Goal: Use online tool/utility: Utilize a website feature to perform a specific function

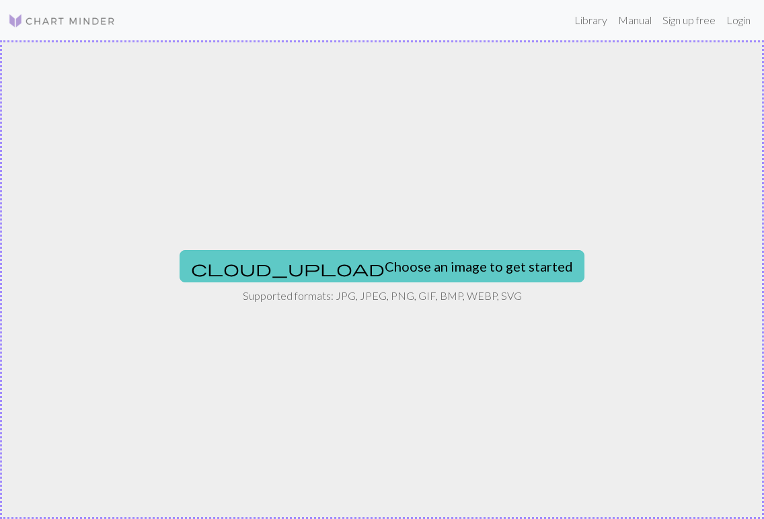
click at [365, 269] on button "cloud_upload Choose an image to get started" at bounding box center [382, 266] width 405 height 32
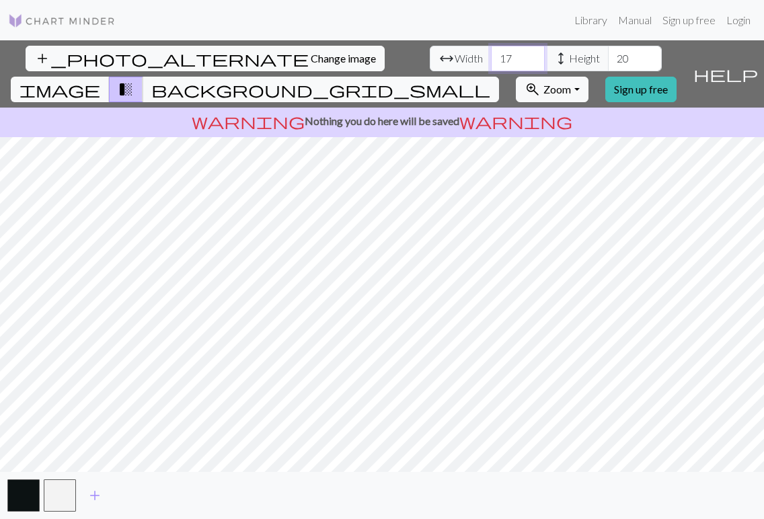
drag, startPoint x: 237, startPoint y: 60, endPoint x: 210, endPoint y: 60, distance: 27.6
click at [430, 60] on div "arrow_range Width 17 height Height 20" at bounding box center [546, 59] width 232 height 26
type input "62"
drag, startPoint x: 351, startPoint y: 60, endPoint x: 337, endPoint y: 60, distance: 14.1
click at [608, 60] on input "20" at bounding box center [635, 59] width 54 height 26
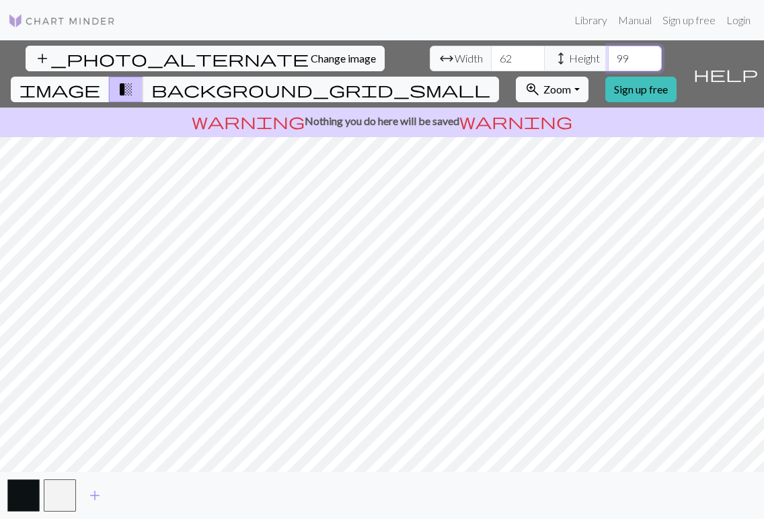
type input "99"
click at [100, 80] on span "image" at bounding box center [60, 89] width 81 height 19
click at [134, 80] on span "transition_fade" at bounding box center [126, 89] width 16 height 19
click at [100, 80] on span "image" at bounding box center [60, 89] width 81 height 19
click at [134, 80] on span "transition_fade" at bounding box center [126, 89] width 16 height 19
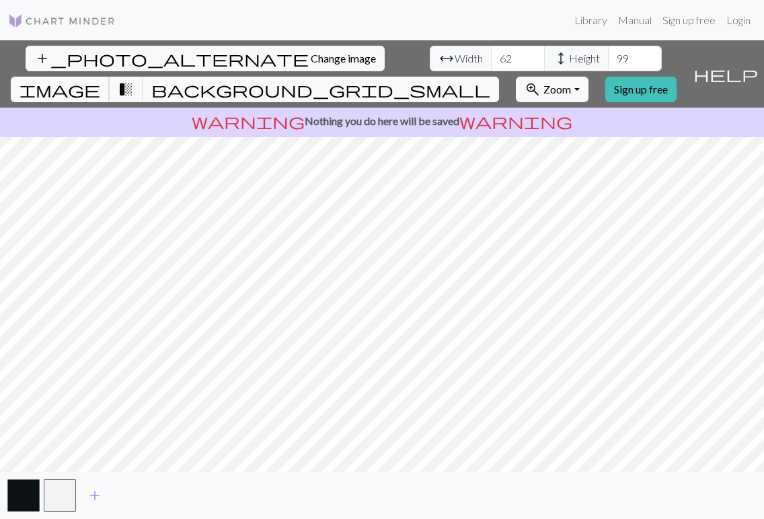
click at [100, 80] on span "image" at bounding box center [60, 89] width 81 height 19
click at [143, 77] on button "transition_fade" at bounding box center [126, 90] width 34 height 26
